Goal: Task Accomplishment & Management: Use online tool/utility

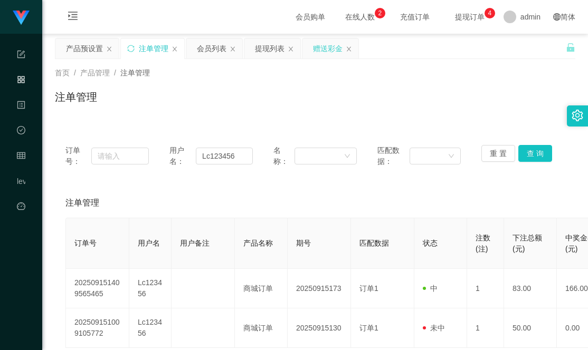
click at [327, 49] on div "赠送彩金" at bounding box center [328, 49] width 30 height 20
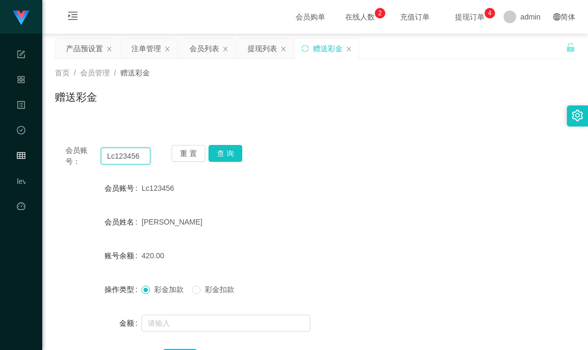
click at [133, 159] on input "Lc123456" at bounding box center [126, 156] width 50 height 17
paste input "9180618"
type input "91806186"
click at [222, 156] on button "查 询" at bounding box center [225, 153] width 34 height 17
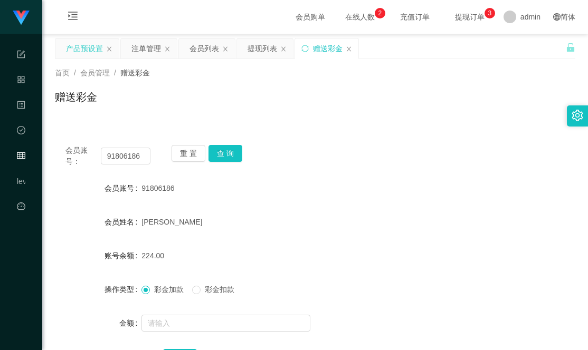
click at [84, 49] on div "产品预设置" at bounding box center [84, 49] width 37 height 20
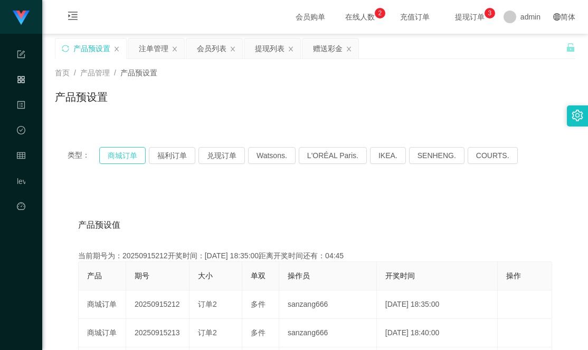
click at [116, 158] on button "商城订单" at bounding box center [122, 155] width 46 height 17
click at [327, 49] on div "赠送彩金" at bounding box center [328, 49] width 30 height 20
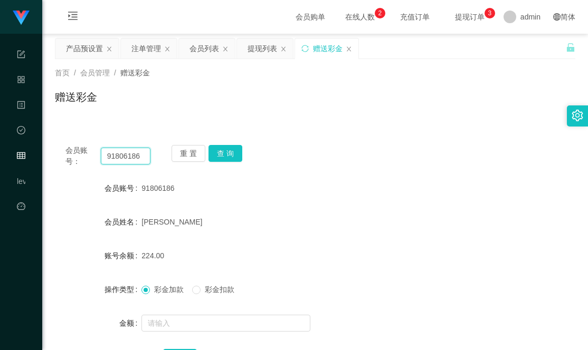
click at [125, 161] on input "91806186" at bounding box center [126, 156] width 50 height 17
click at [276, 88] on div "首页 / 会员管理 / 赠送彩金 / 赠送彩金" at bounding box center [315, 91] width 520 height 46
click at [260, 52] on div "提现列表" at bounding box center [262, 49] width 30 height 20
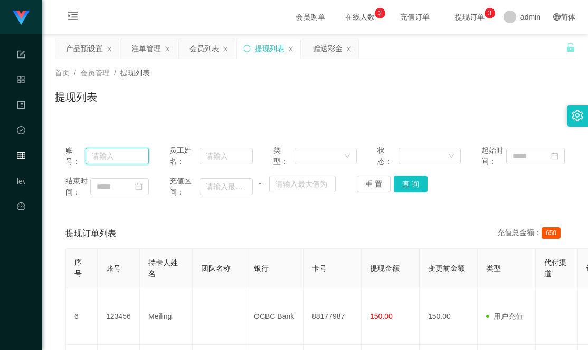
drag, startPoint x: 97, startPoint y: 155, endPoint x: 135, endPoint y: 155, distance: 37.5
click at [97, 155] on input "text" at bounding box center [116, 156] width 63 height 17
click at [211, 150] on input "text" at bounding box center [225, 156] width 53 height 17
paste input "91806186"
type input "91806186"
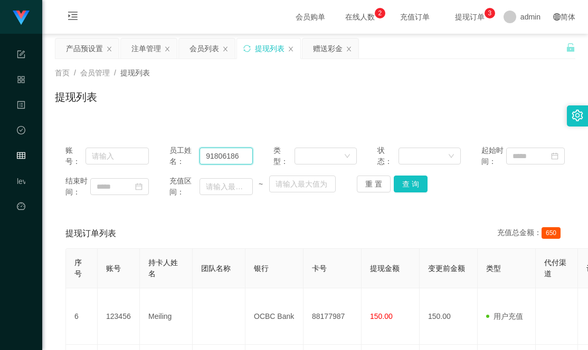
drag, startPoint x: 238, startPoint y: 151, endPoint x: 167, endPoint y: 153, distance: 71.2
click at [167, 153] on div "账号： 员工姓名： 91806186 类型： 状态： 起始时间：" at bounding box center [314, 156] width 499 height 22
drag, startPoint x: 258, startPoint y: 99, endPoint x: 270, endPoint y: 92, distance: 13.9
click at [258, 99] on div "提现列表" at bounding box center [315, 101] width 520 height 24
click at [146, 49] on div "注单管理" at bounding box center [146, 49] width 30 height 20
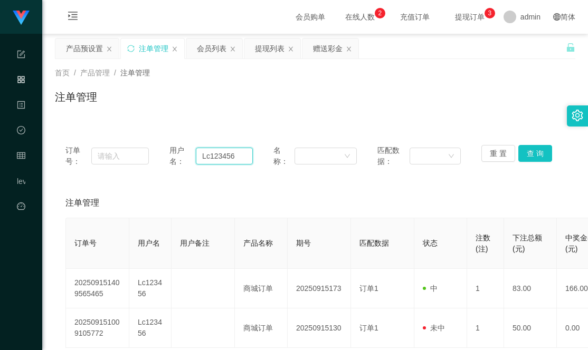
drag, startPoint x: 242, startPoint y: 152, endPoint x: 117, endPoint y: 146, distance: 125.2
click at [117, 146] on div "订单号： 用户名： Lc123456 名称： 匹配数据： 重 置 查 询" at bounding box center [314, 156] width 499 height 22
paste input "9180618"
type input "91806186"
click at [540, 152] on button "查 询" at bounding box center [535, 153] width 34 height 17
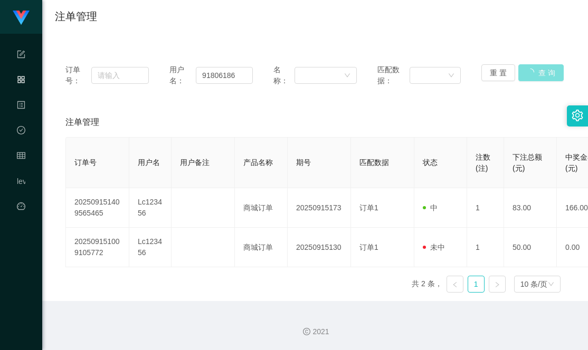
scroll to position [41, 0]
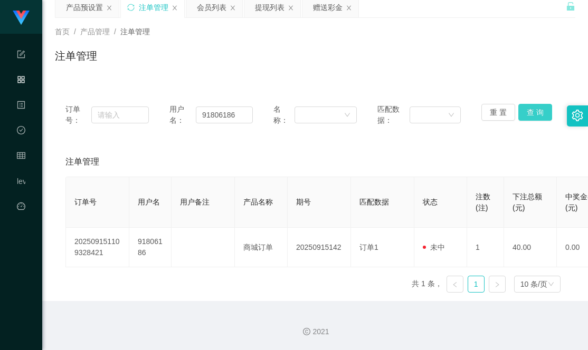
click at [530, 112] on button "查 询" at bounding box center [535, 112] width 34 height 17
click at [528, 108] on button "查 询" at bounding box center [535, 112] width 34 height 17
drag, startPoint x: 246, startPoint y: 117, endPoint x: 146, endPoint y: 92, distance: 103.8
click at [146, 92] on div "订单号： 用户名： 91806186 名称： 匹配数据： 重 置 查 询 注单管理 订单号 用户名 用户备注 产品名称 期号 匹配数据 状态 注数(注) 下注…" at bounding box center [315, 191] width 520 height 221
click at [540, 119] on button "查 询" at bounding box center [535, 112] width 34 height 17
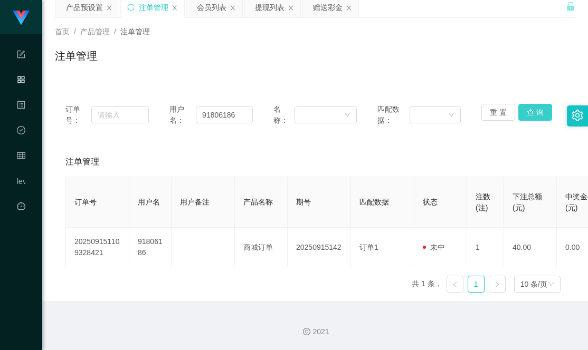
click at [534, 119] on button "查 询" at bounding box center [535, 112] width 34 height 17
click at [534, 115] on button "查 询" at bounding box center [535, 112] width 34 height 17
click at [535, 111] on button "查 询" at bounding box center [535, 112] width 34 height 17
click at [535, 116] on button "查 询" at bounding box center [535, 112] width 34 height 17
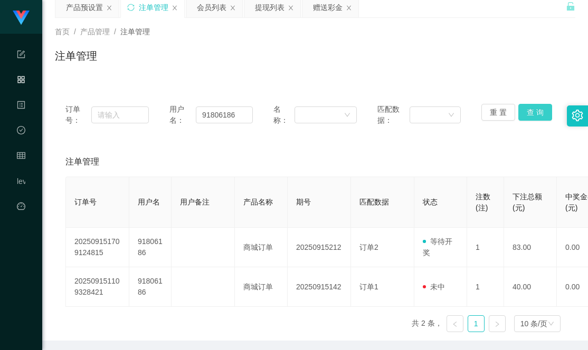
click at [526, 110] on button "查 询" at bounding box center [535, 112] width 34 height 17
click at [213, 116] on input "91806186" at bounding box center [224, 115] width 57 height 17
click at [326, 11] on div "赠送彩金" at bounding box center [328, 7] width 30 height 20
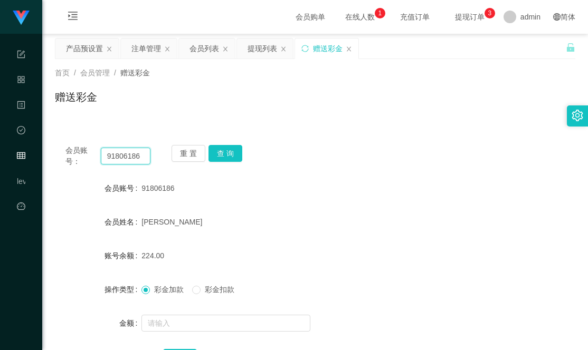
drag, startPoint x: 147, startPoint y: 153, endPoint x: 158, endPoint y: 150, distance: 11.9
click at [147, 153] on input "91806186" at bounding box center [126, 156] width 50 height 17
click at [228, 149] on button "查 询" at bounding box center [225, 153] width 34 height 17
